Goal: Information Seeking & Learning: Learn about a topic

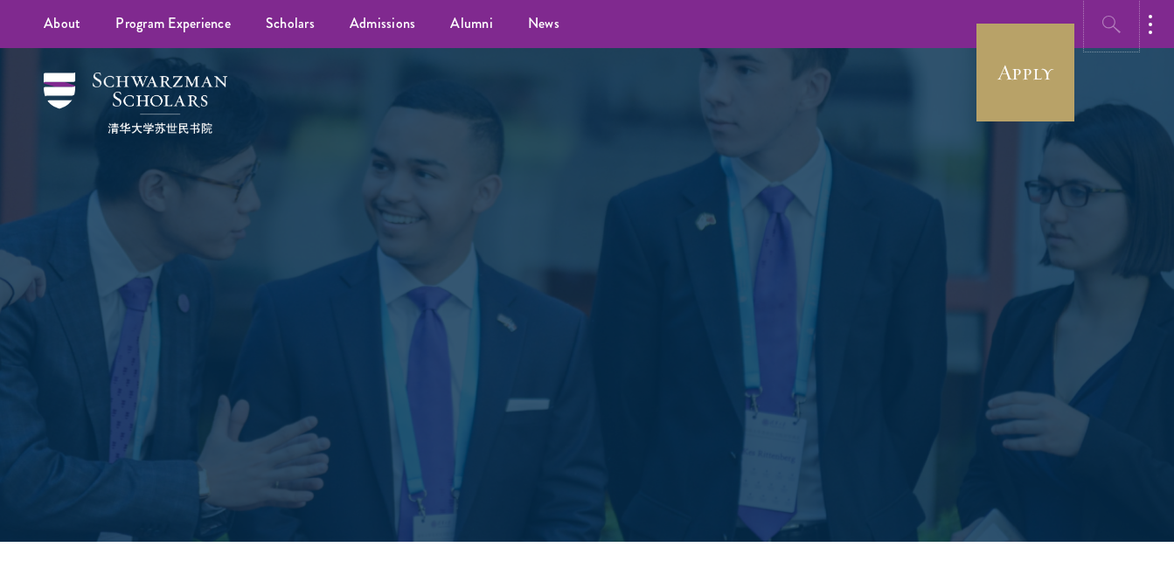
click at [1109, 31] on icon "button" at bounding box center [1111, 24] width 21 height 21
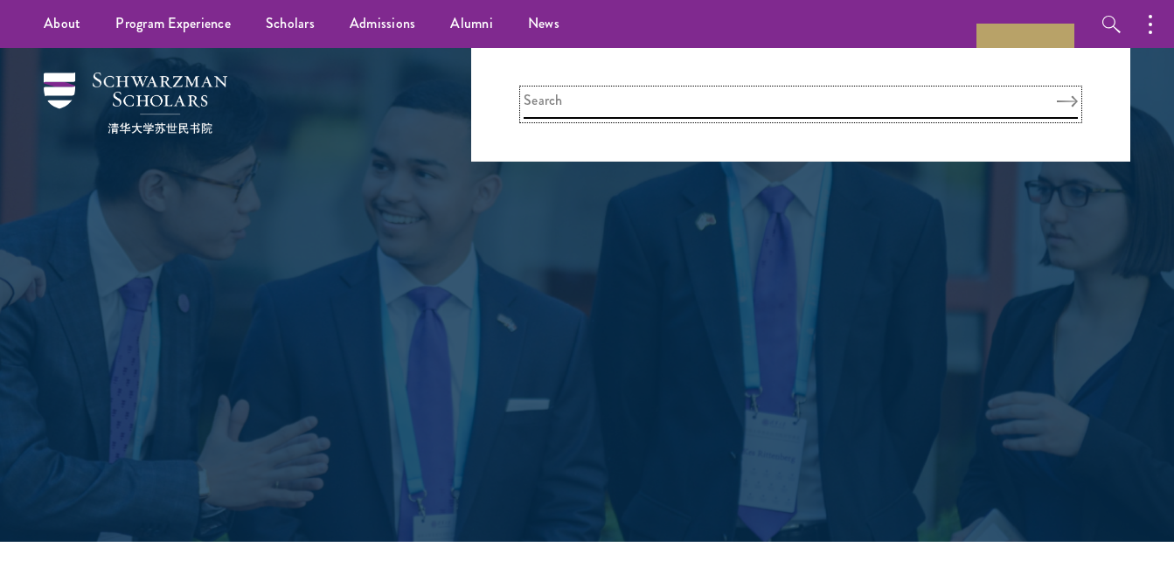
click at [589, 99] on input "search" at bounding box center [800, 104] width 554 height 29
type input "literature"
click at [1057, 95] on button "Search" at bounding box center [1067, 101] width 21 height 12
click at [1067, 101] on use "Search" at bounding box center [1075, 100] width 21 height 11
